Goal: Task Accomplishment & Management: Manage account settings

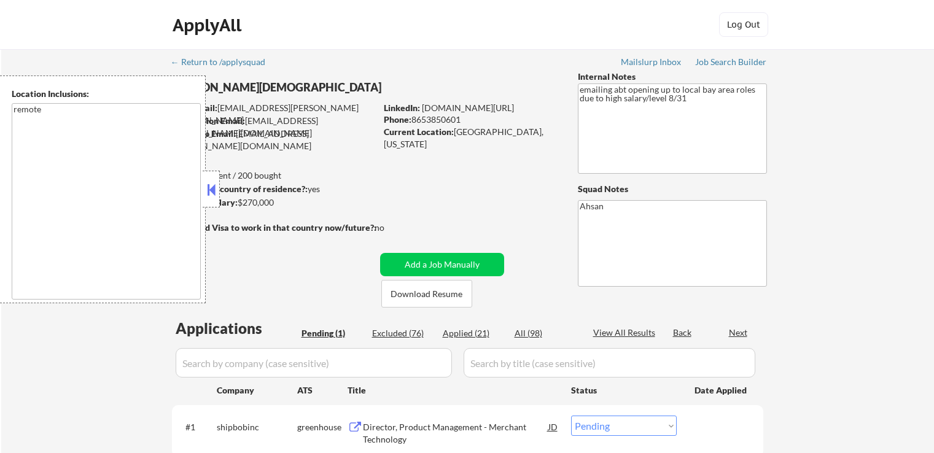
select select ""pending""
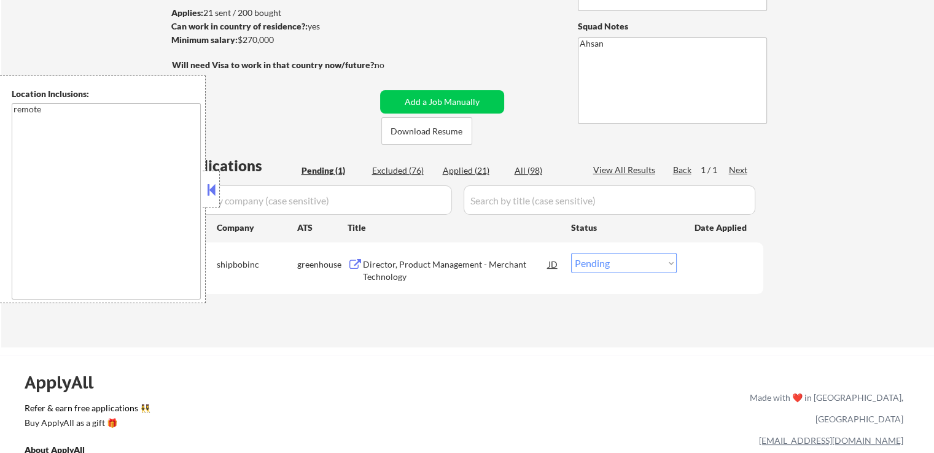
scroll to position [184, 0]
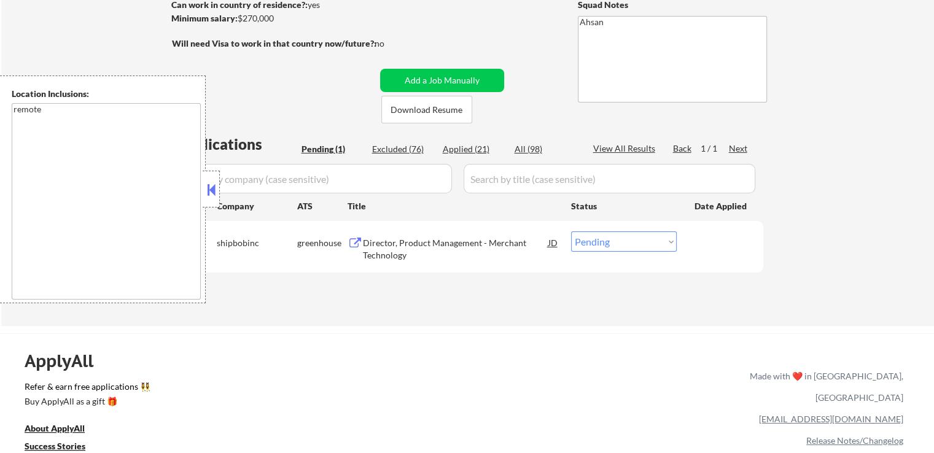
click at [214, 200] on div at bounding box center [211, 189] width 17 height 37
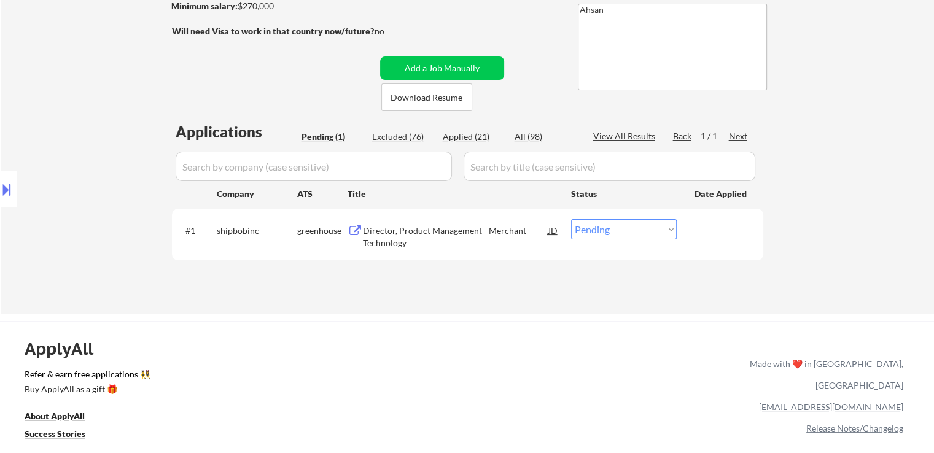
scroll to position [246, 0]
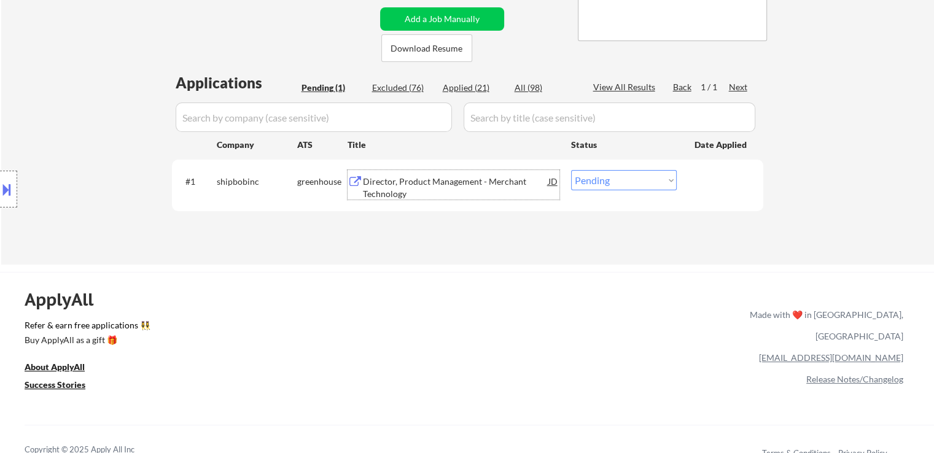
click at [383, 182] on div "Director, Product Management - Merchant Technology" at bounding box center [456, 188] width 186 height 24
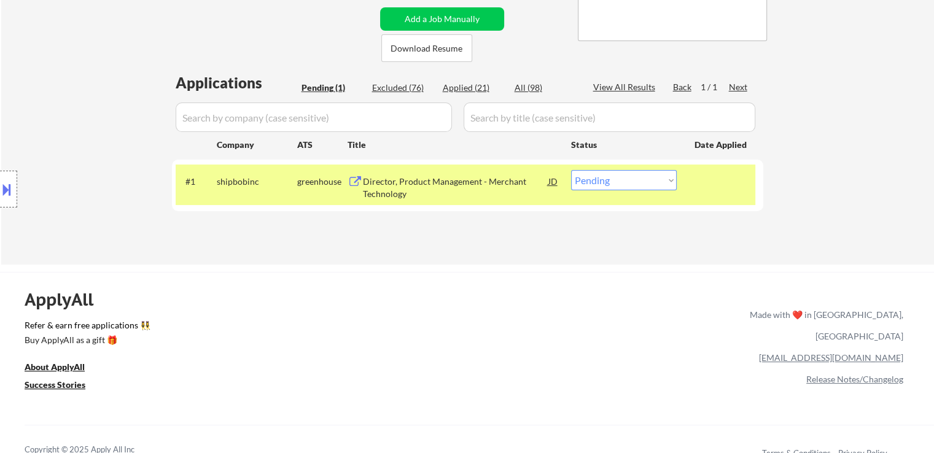
select select ""pending""
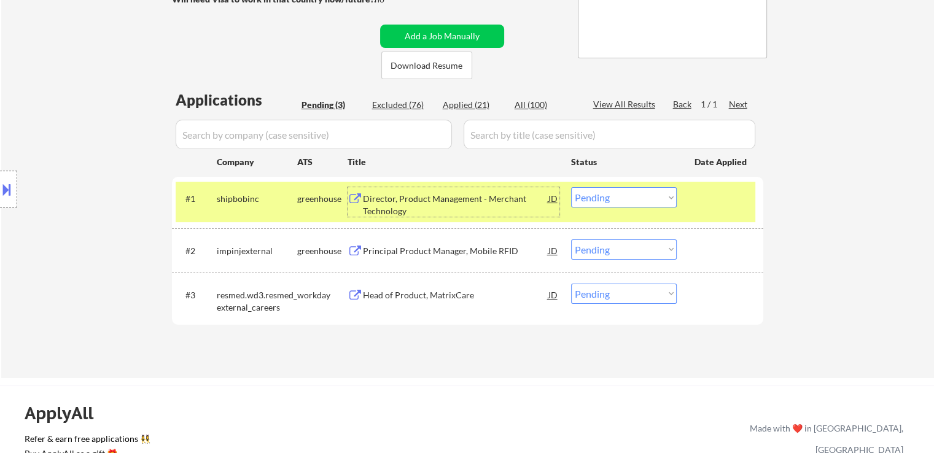
scroll to position [307, 0]
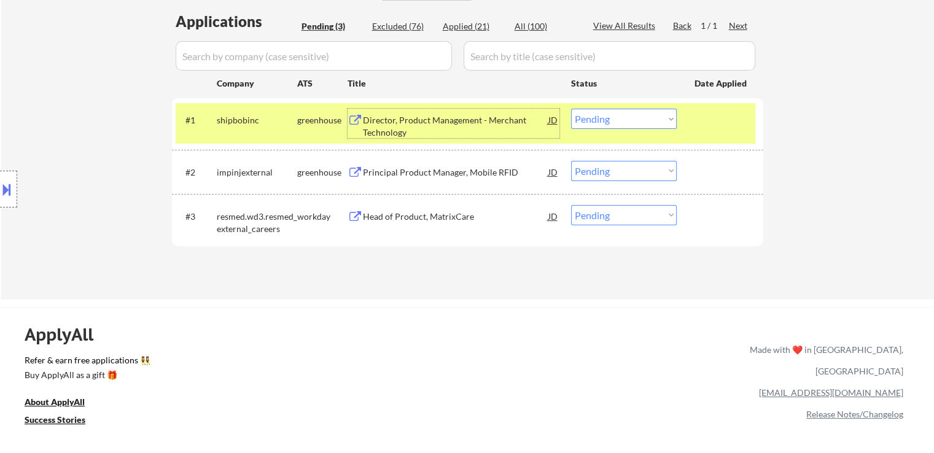
click at [391, 170] on div "Principal Product Manager, Mobile RFID" at bounding box center [456, 172] width 186 height 12
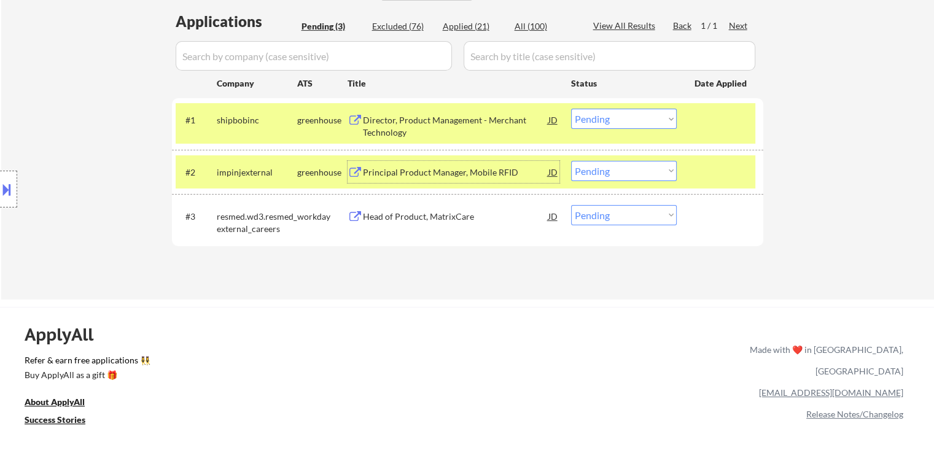
click at [618, 175] on select "Choose an option... Pending Applied Excluded (Questions) Excluded (Expired) Exc…" at bounding box center [624, 171] width 106 height 20
click at [571, 161] on select "Choose an option... Pending Applied Excluded (Questions) Excluded (Expired) Exc…" at bounding box center [624, 171] width 106 height 20
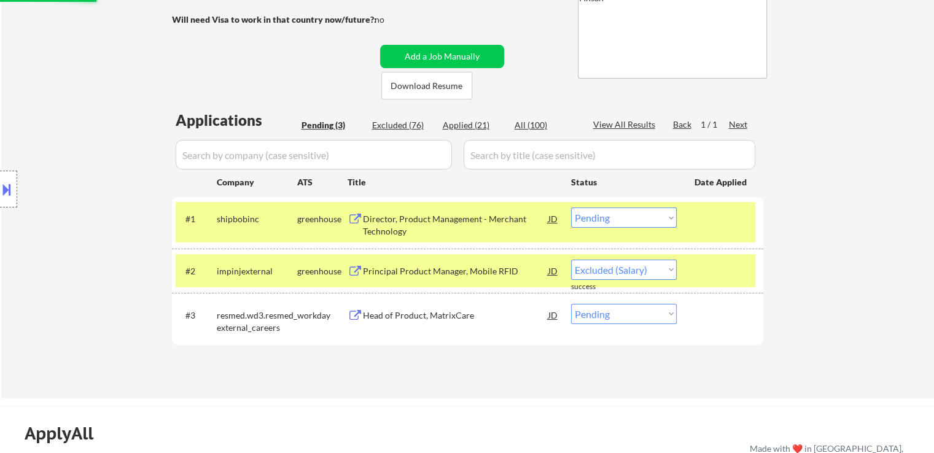
scroll to position [246, 0]
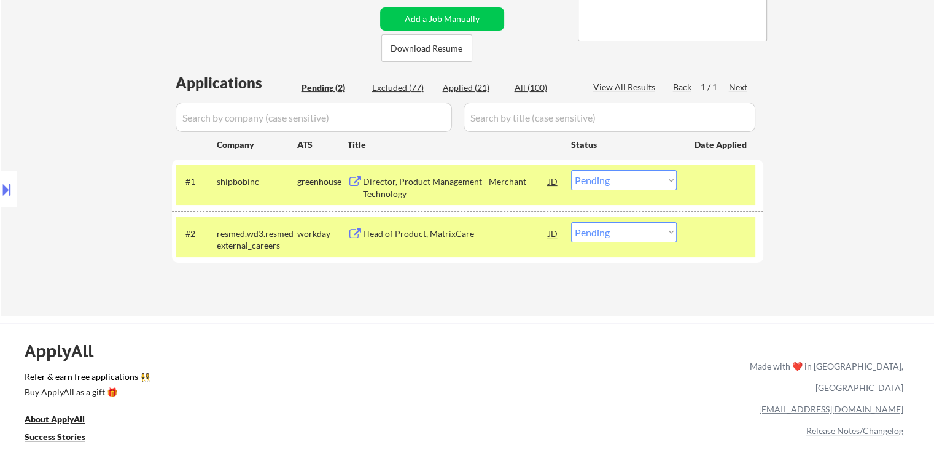
click at [405, 234] on div "Head of Product, MatrixCare" at bounding box center [456, 234] width 186 height 12
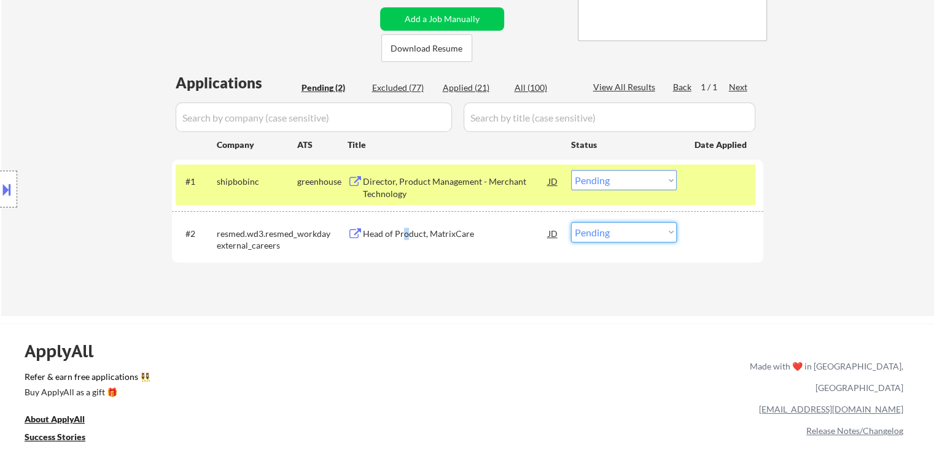
click at [608, 227] on select "Choose an option... Pending Applied Excluded (Questions) Excluded (Expired) Exc…" at bounding box center [624, 232] width 106 height 20
select select ""excluded__salary_""
click at [571, 222] on select "Choose an option... Pending Applied Excluded (Questions) Excluded (Expired) Exc…" at bounding box center [624, 232] width 106 height 20
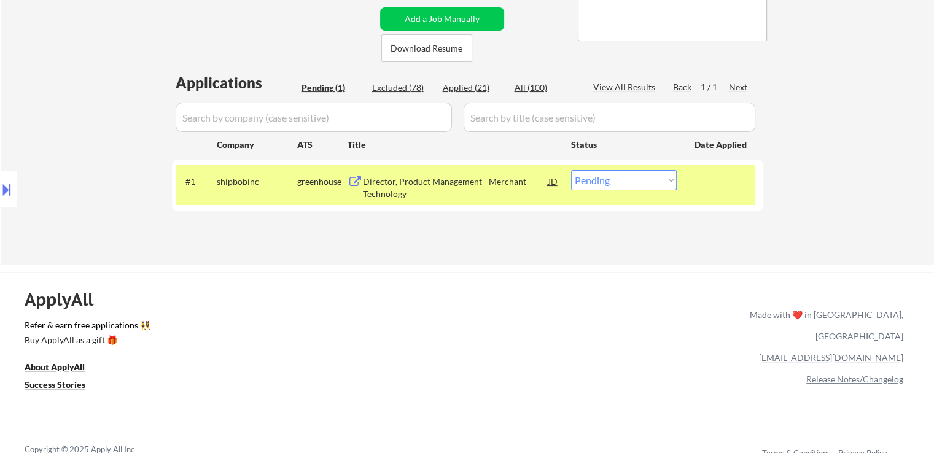
click at [100, 120] on div "Location Inclusions: remote" at bounding box center [110, 190] width 220 height 228
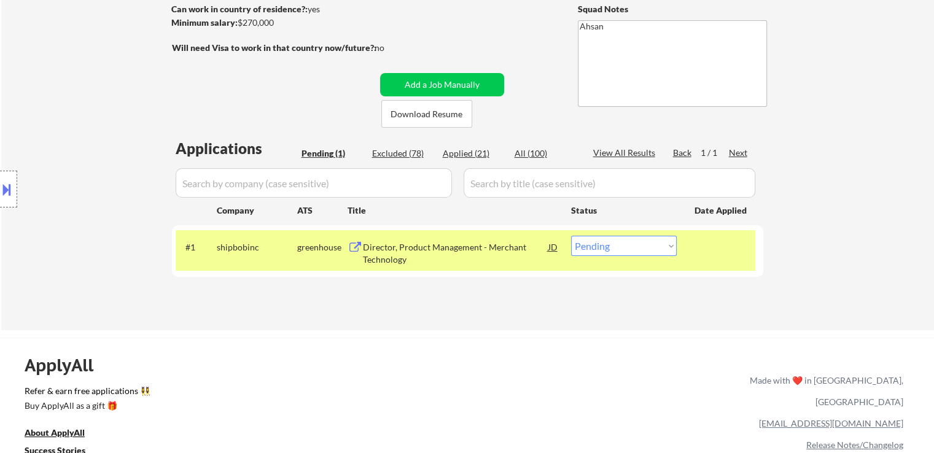
scroll to position [123, 0]
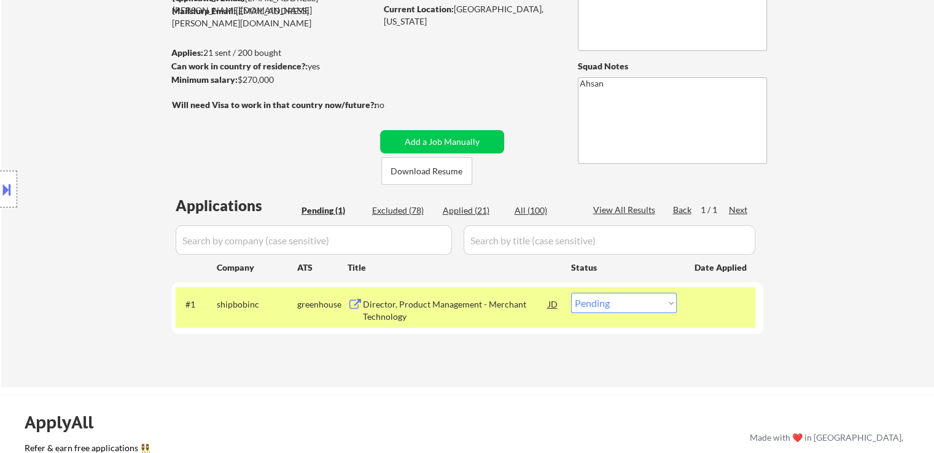
click at [101, 121] on div "Location Inclusions: remote" at bounding box center [110, 190] width 220 height 228
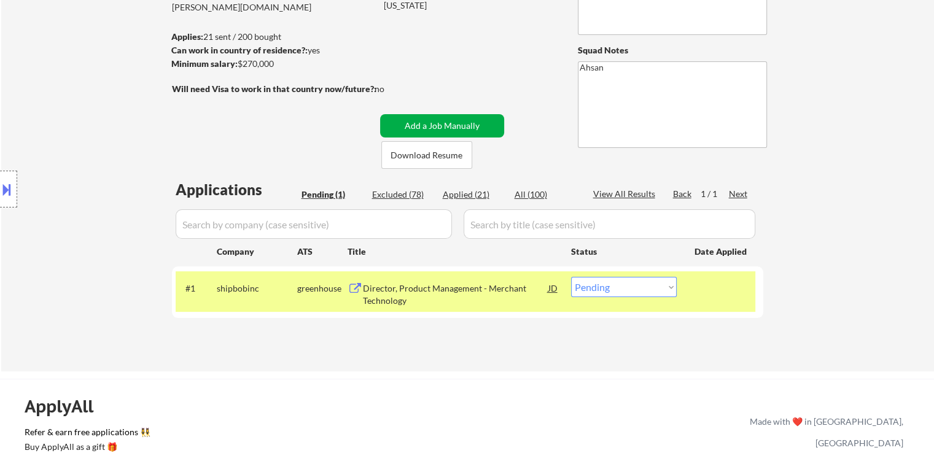
scroll to position [184, 0]
